Goal: Task Accomplishment & Management: Use online tool/utility

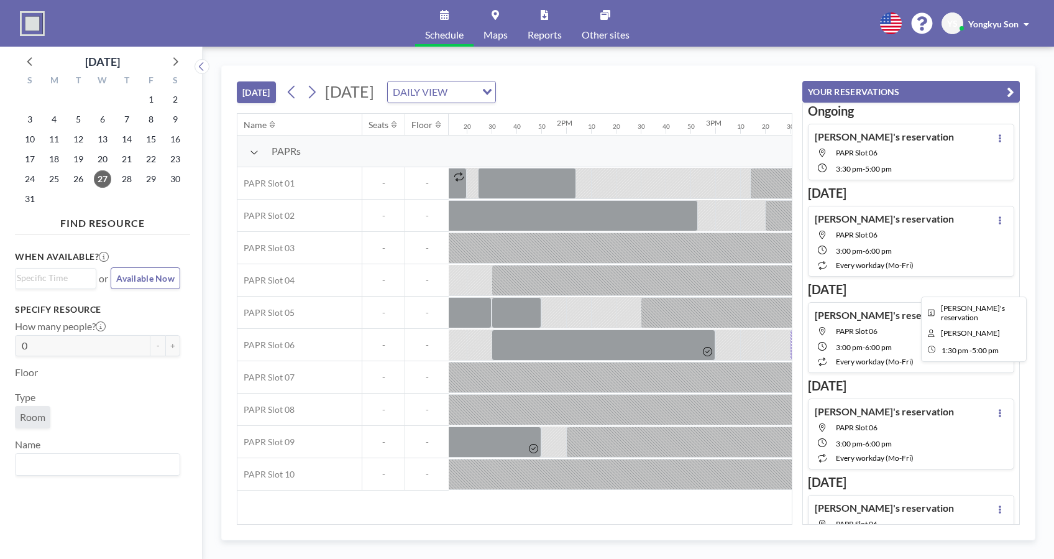
scroll to position [0, 2089]
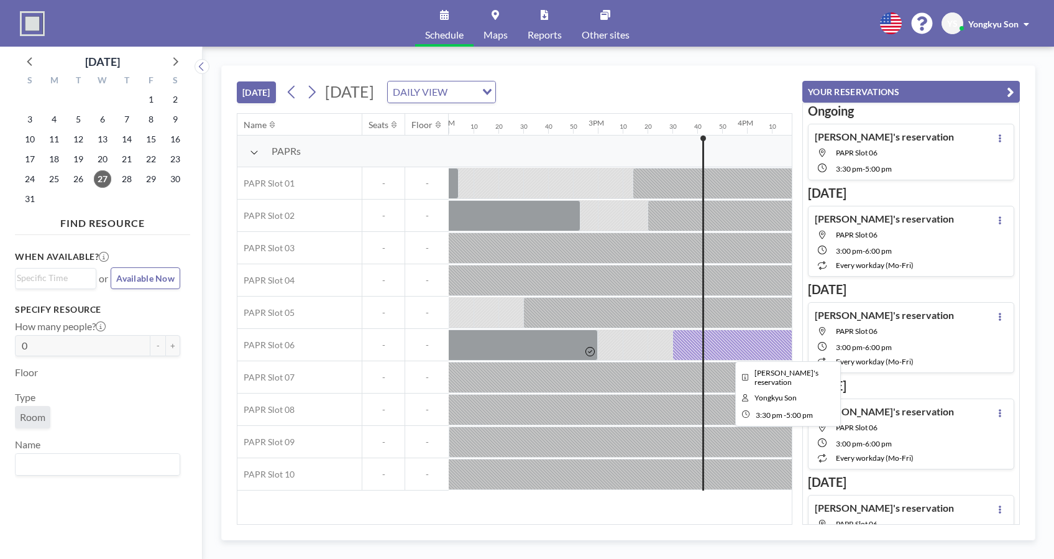
click at [750, 337] on div at bounding box center [785, 344] width 224 height 31
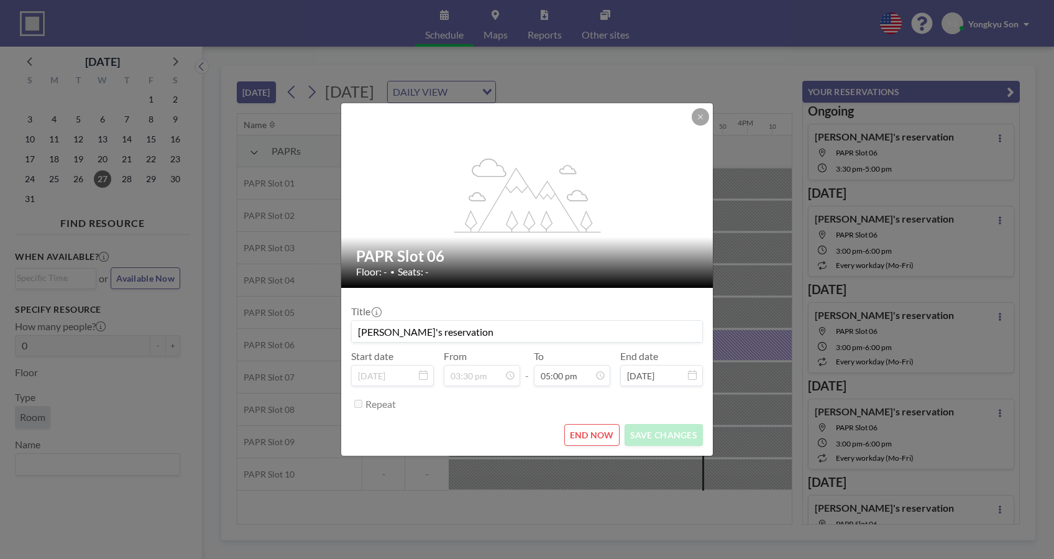
click at [597, 433] on button "END NOW" at bounding box center [591, 435] width 55 height 22
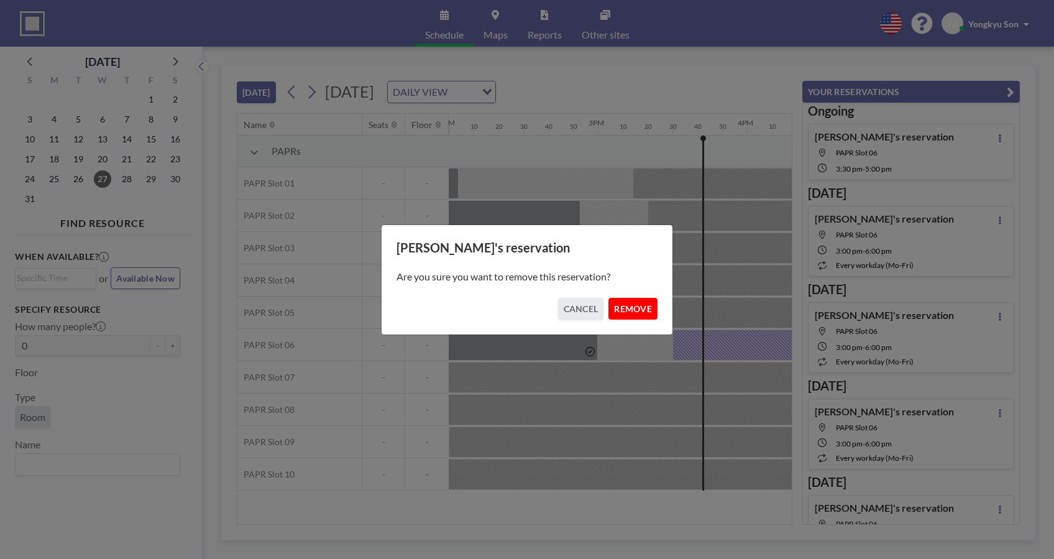
click at [635, 305] on button "REMOVE" at bounding box center [633, 309] width 49 height 22
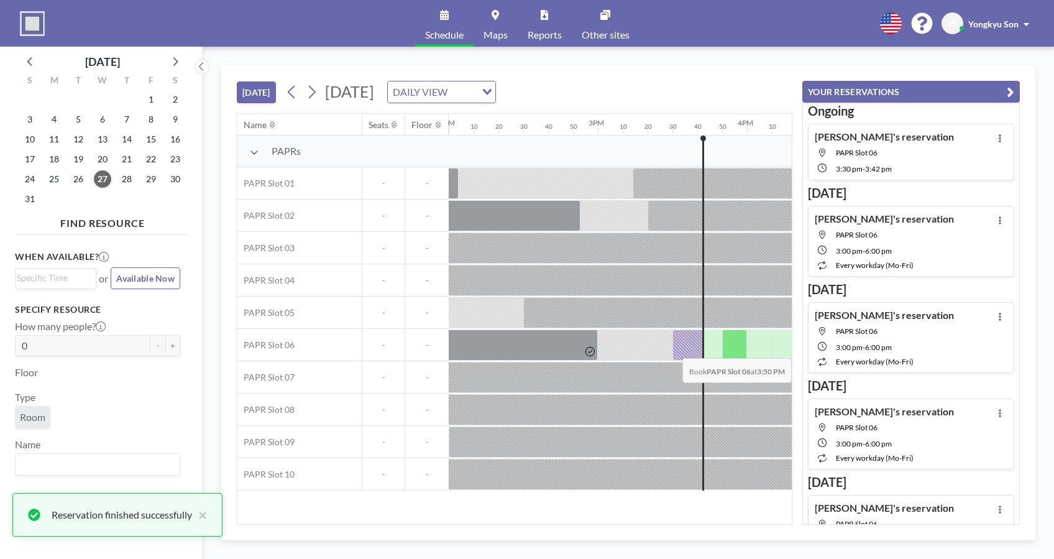
click at [738, 350] on div at bounding box center [734, 344] width 25 height 31
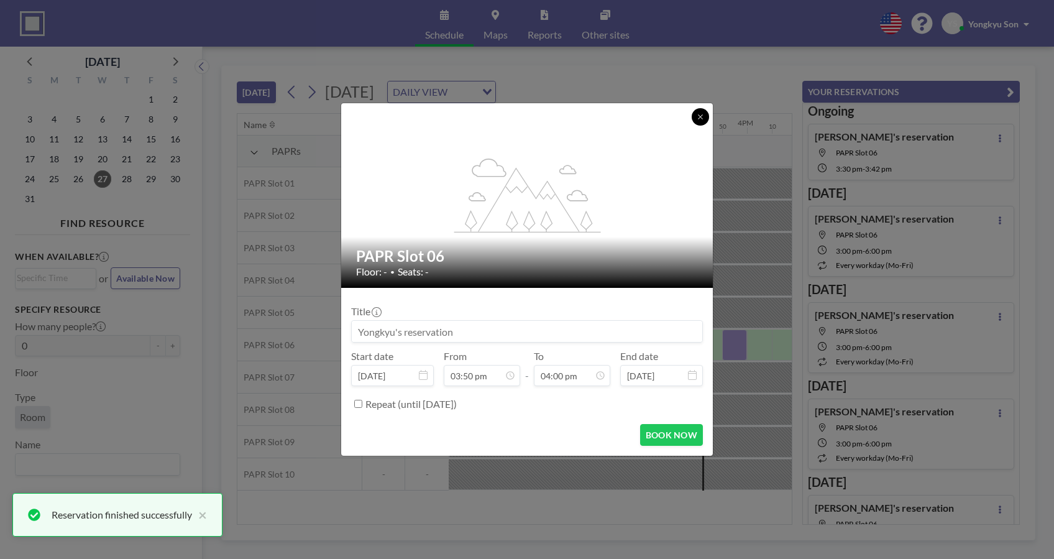
click at [706, 115] on button at bounding box center [700, 116] width 17 height 17
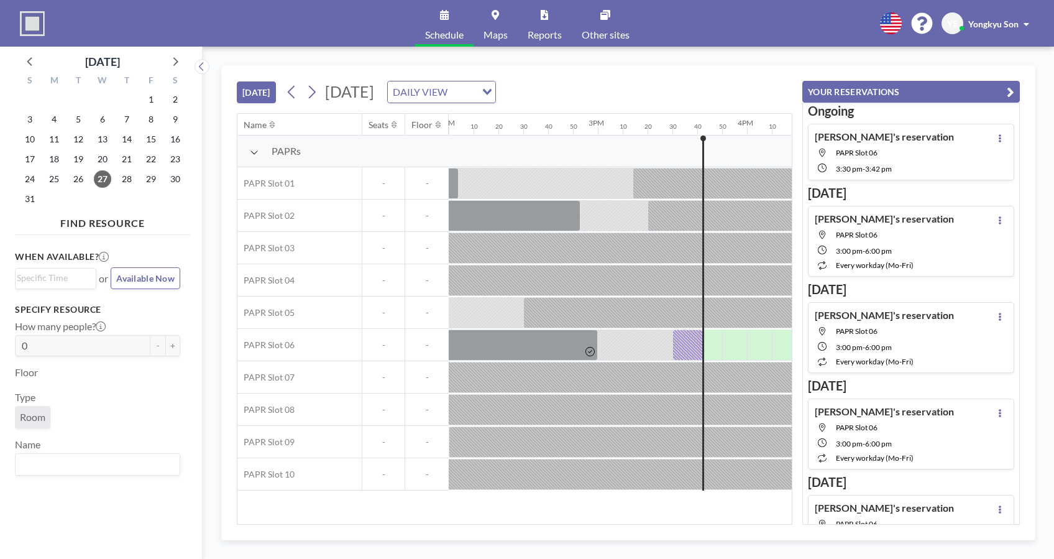
click at [639, 343] on div at bounding box center [635, 344] width 25 height 30
click at [857, 154] on span "PAPR Slot 06" at bounding box center [857, 152] width 42 height 9
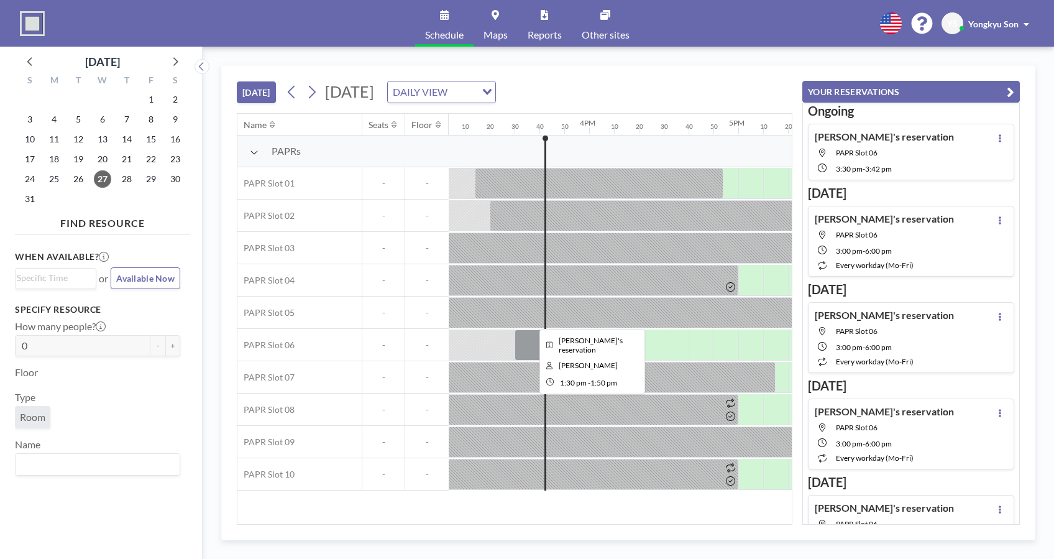
scroll to position [0, 2288]
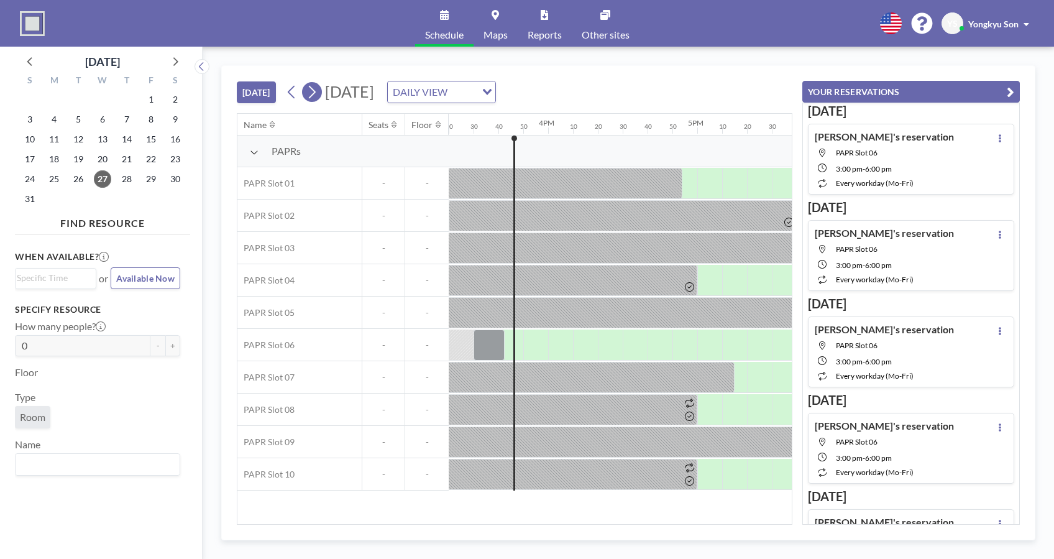
click at [316, 97] on icon at bounding box center [312, 92] width 12 height 19
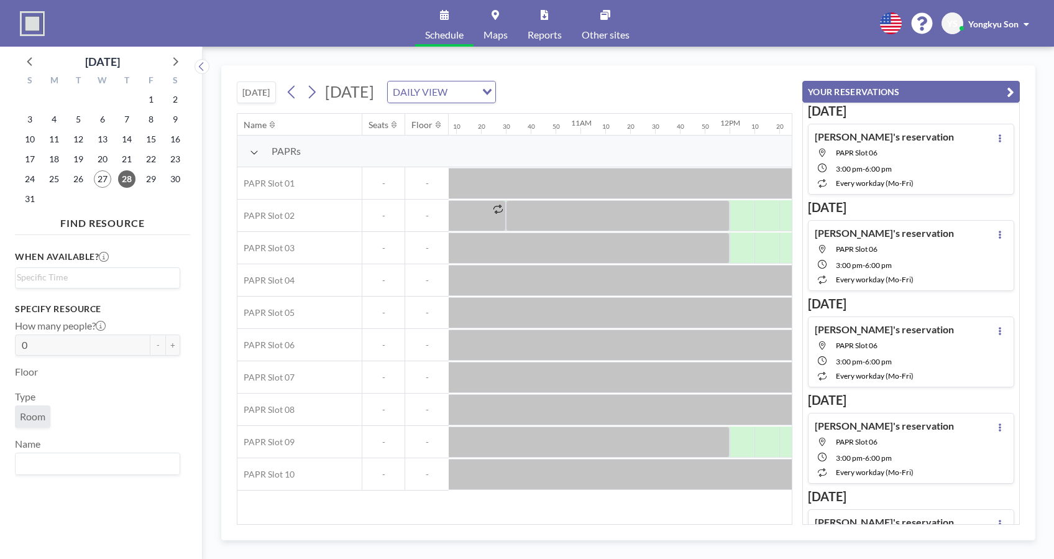
scroll to position [0, 1759]
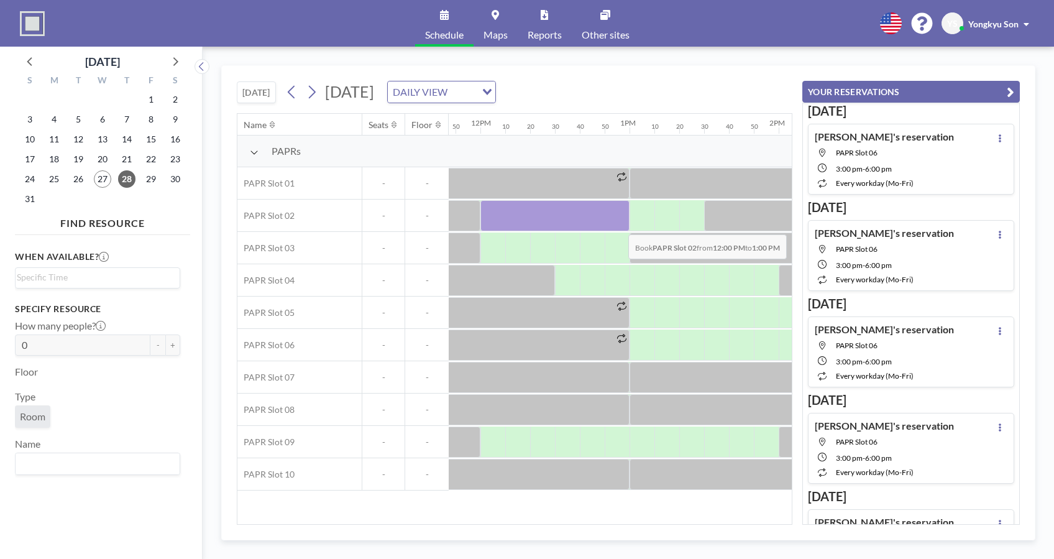
drag, startPoint x: 493, startPoint y: 216, endPoint x: 619, endPoint y: 224, distance: 125.9
click at [619, 224] on div at bounding box center [555, 215] width 149 height 31
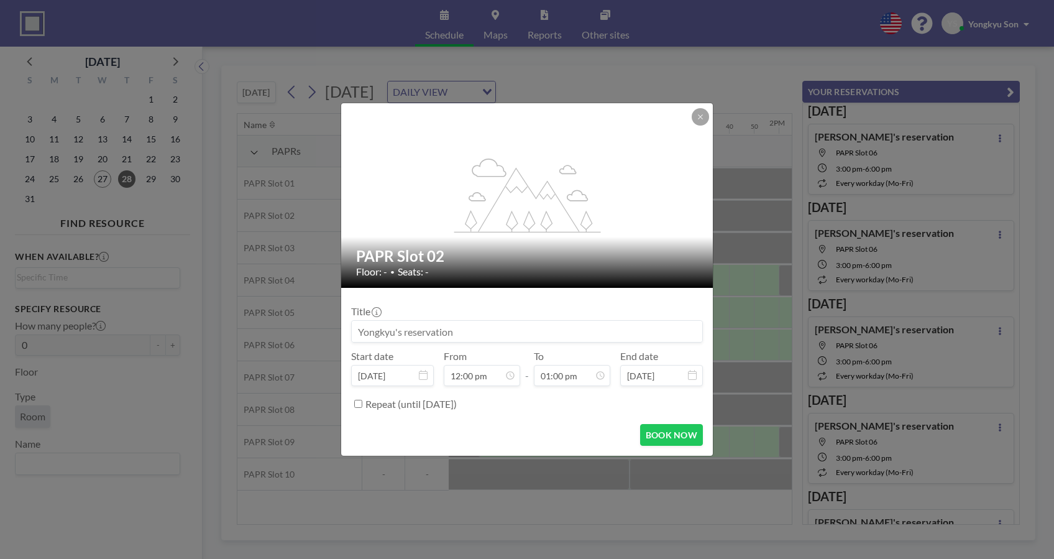
click at [701, 120] on icon at bounding box center [700, 116] width 7 height 7
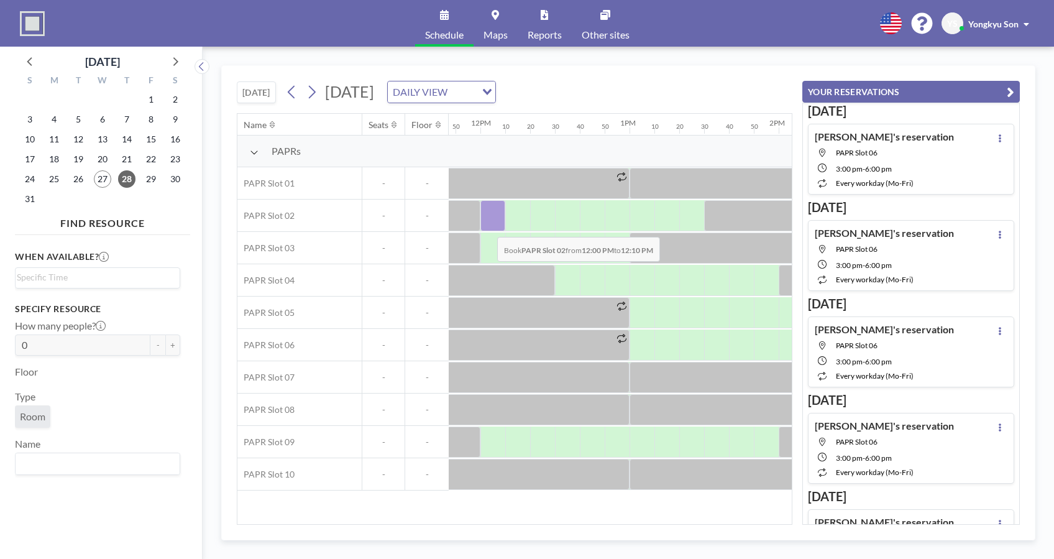
drag, startPoint x: 492, startPoint y: 221, endPoint x: 483, endPoint y: 228, distance: 11.1
click at [483, 228] on div at bounding box center [493, 215] width 25 height 31
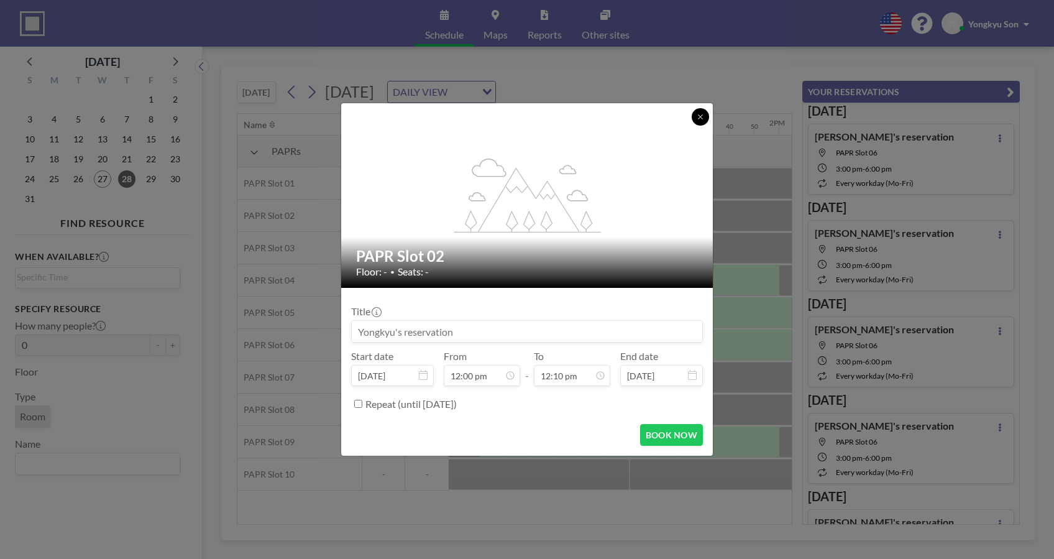
click at [696, 114] on button at bounding box center [700, 116] width 17 height 17
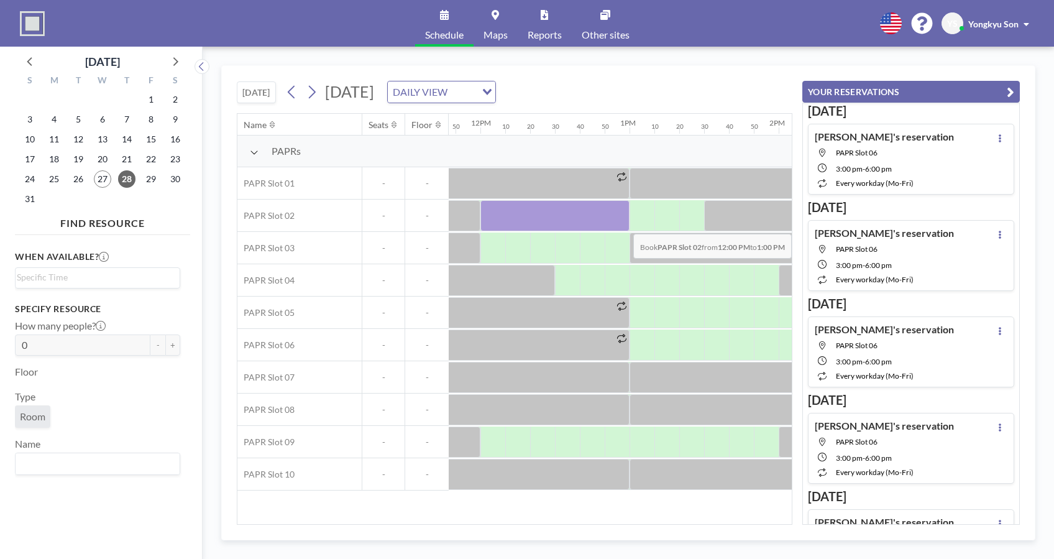
drag, startPoint x: 494, startPoint y: 219, endPoint x: 625, endPoint y: 224, distance: 130.6
click at [625, 224] on div at bounding box center [555, 215] width 149 height 31
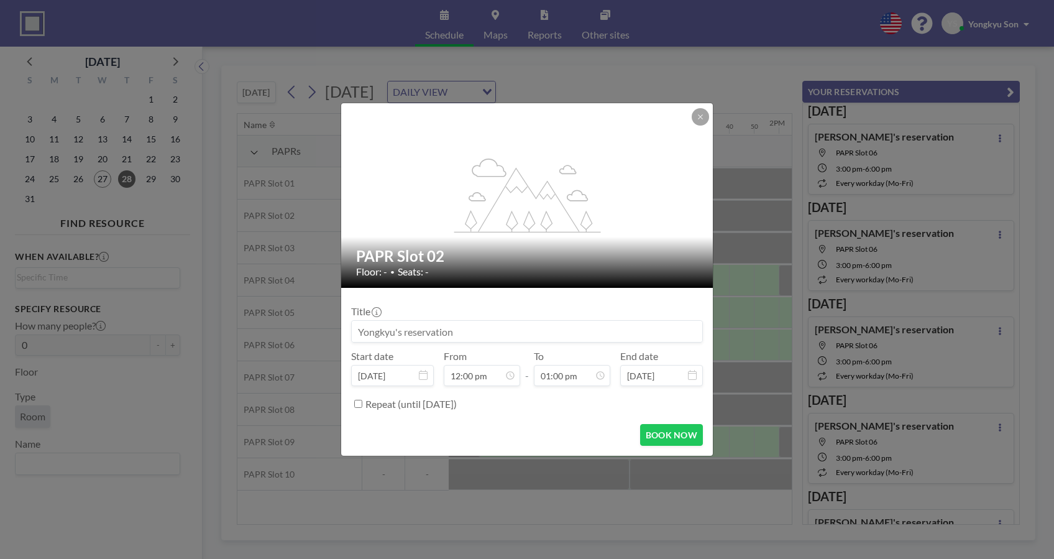
scroll to position [1593, 0]
click at [666, 436] on button "BOOK NOW" at bounding box center [671, 435] width 63 height 22
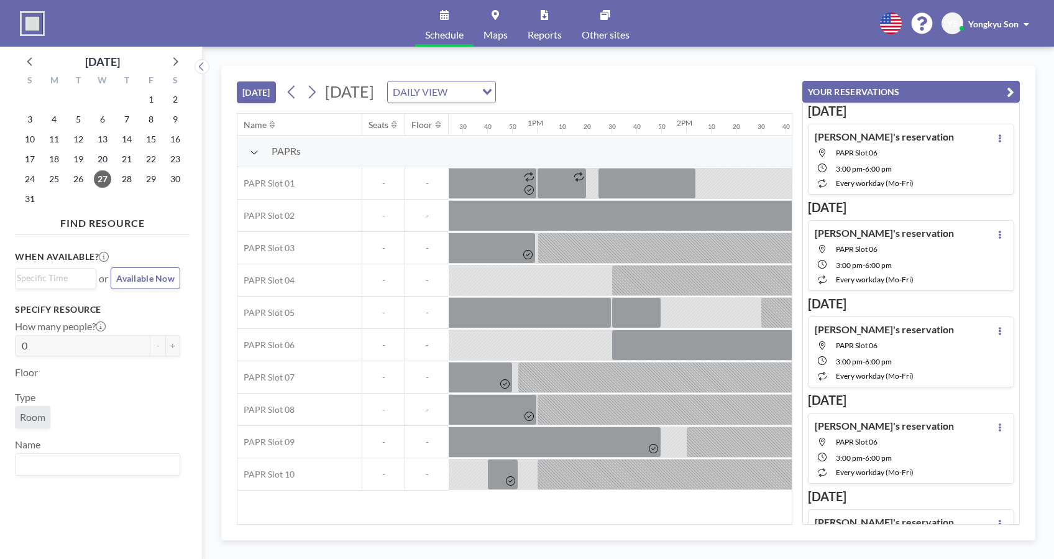
scroll to position [0, 2313]
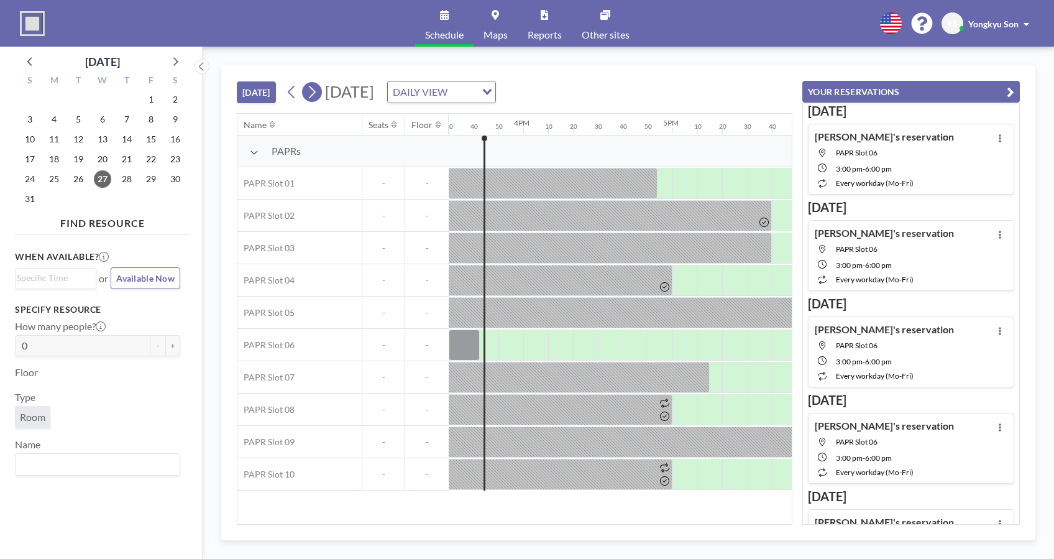
click at [313, 92] on icon at bounding box center [312, 92] width 12 height 19
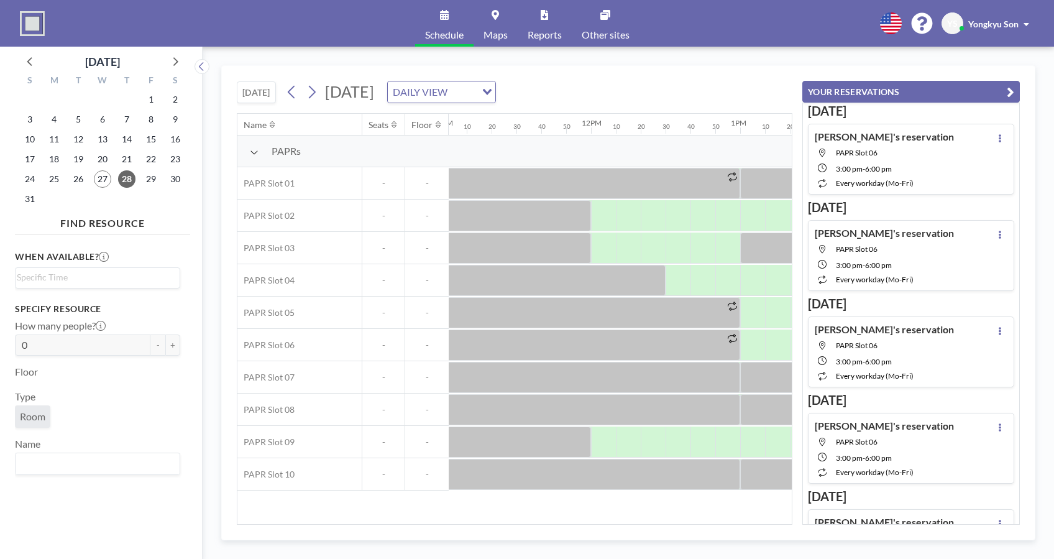
scroll to position [0, 1652]
